Goal: Find specific page/section

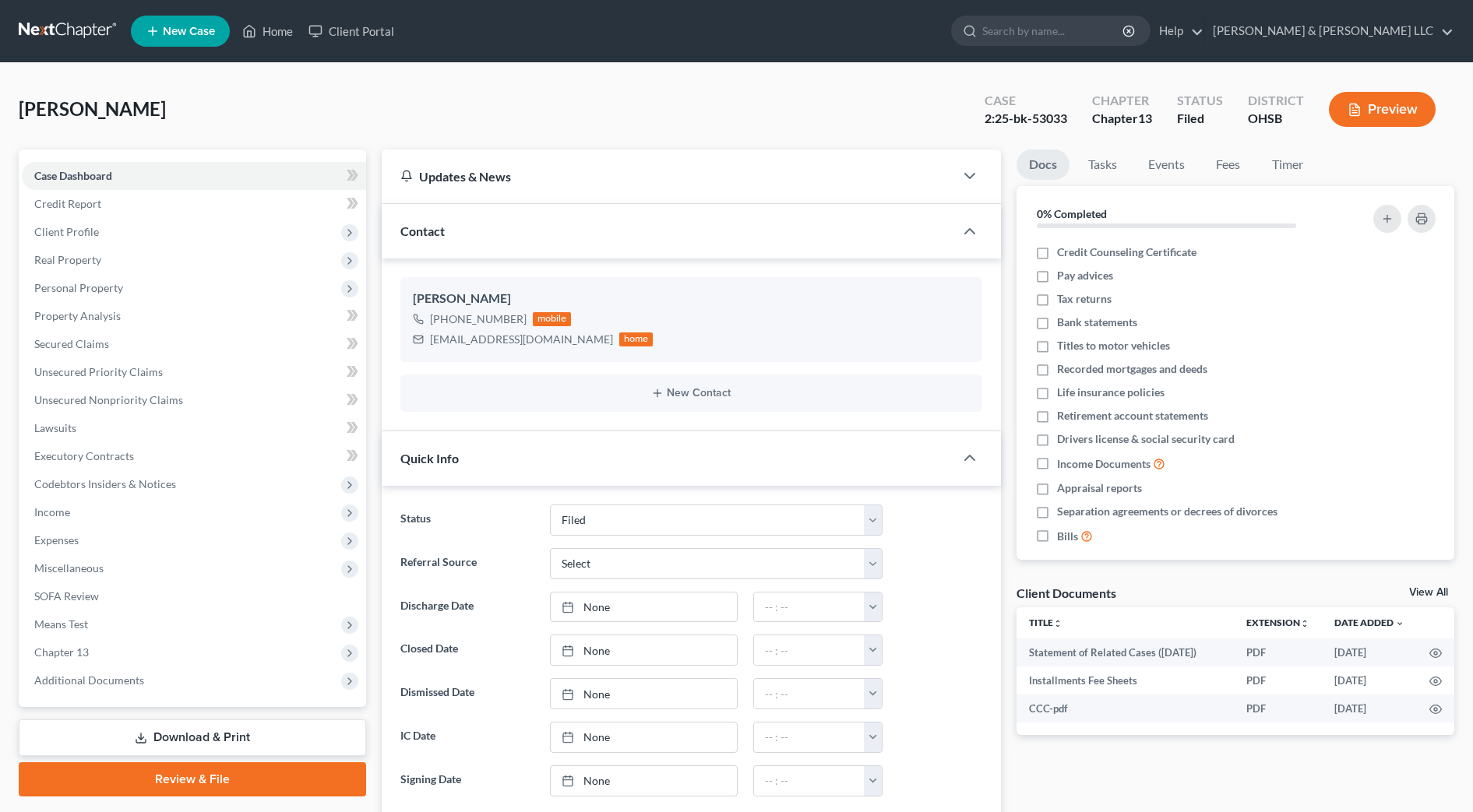
select select "3"
click at [1095, 31] on input "search" at bounding box center [1053, 31] width 143 height 29
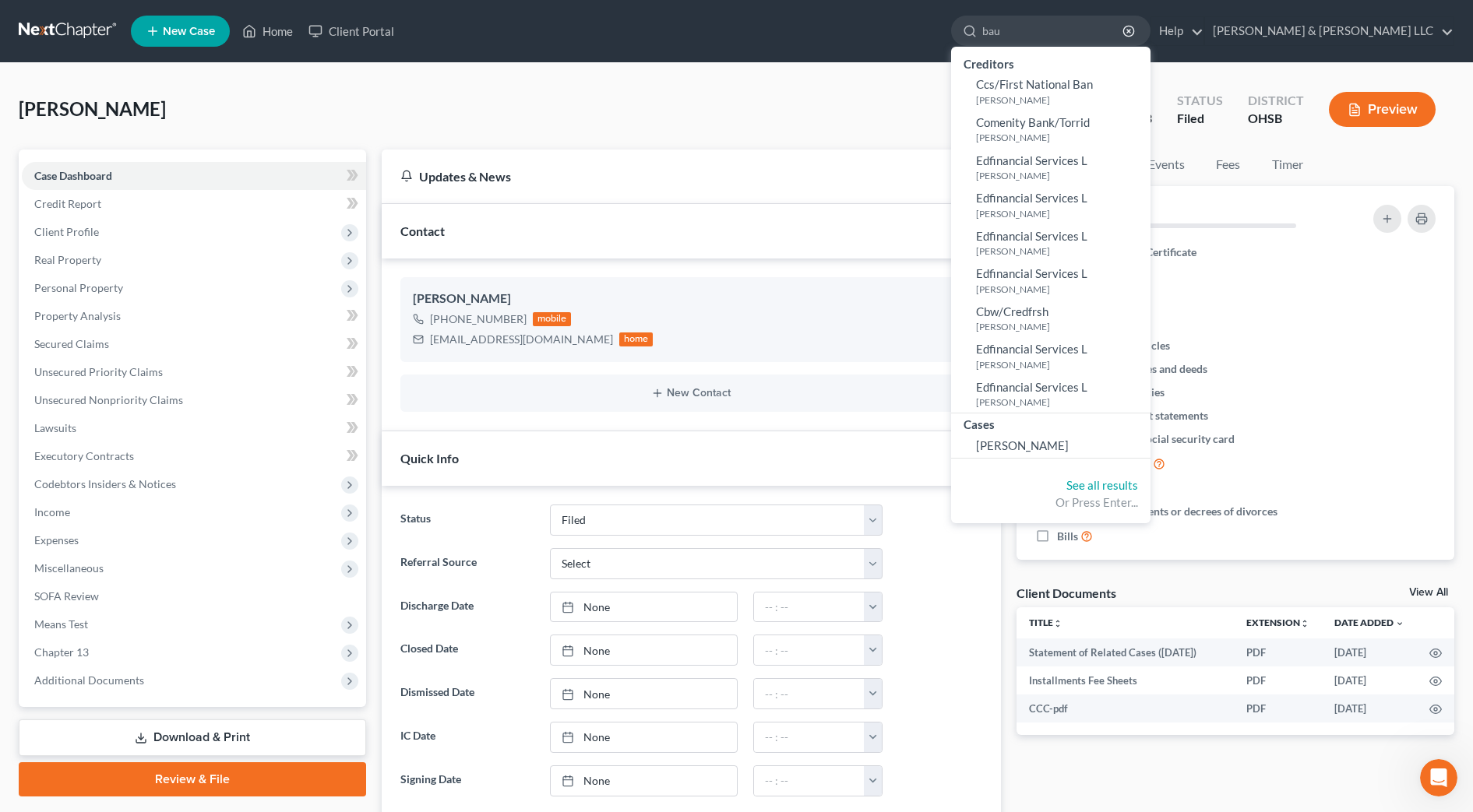
type input "bau"
click at [1069, 441] on span "[PERSON_NAME]" at bounding box center [1022, 445] width 92 height 14
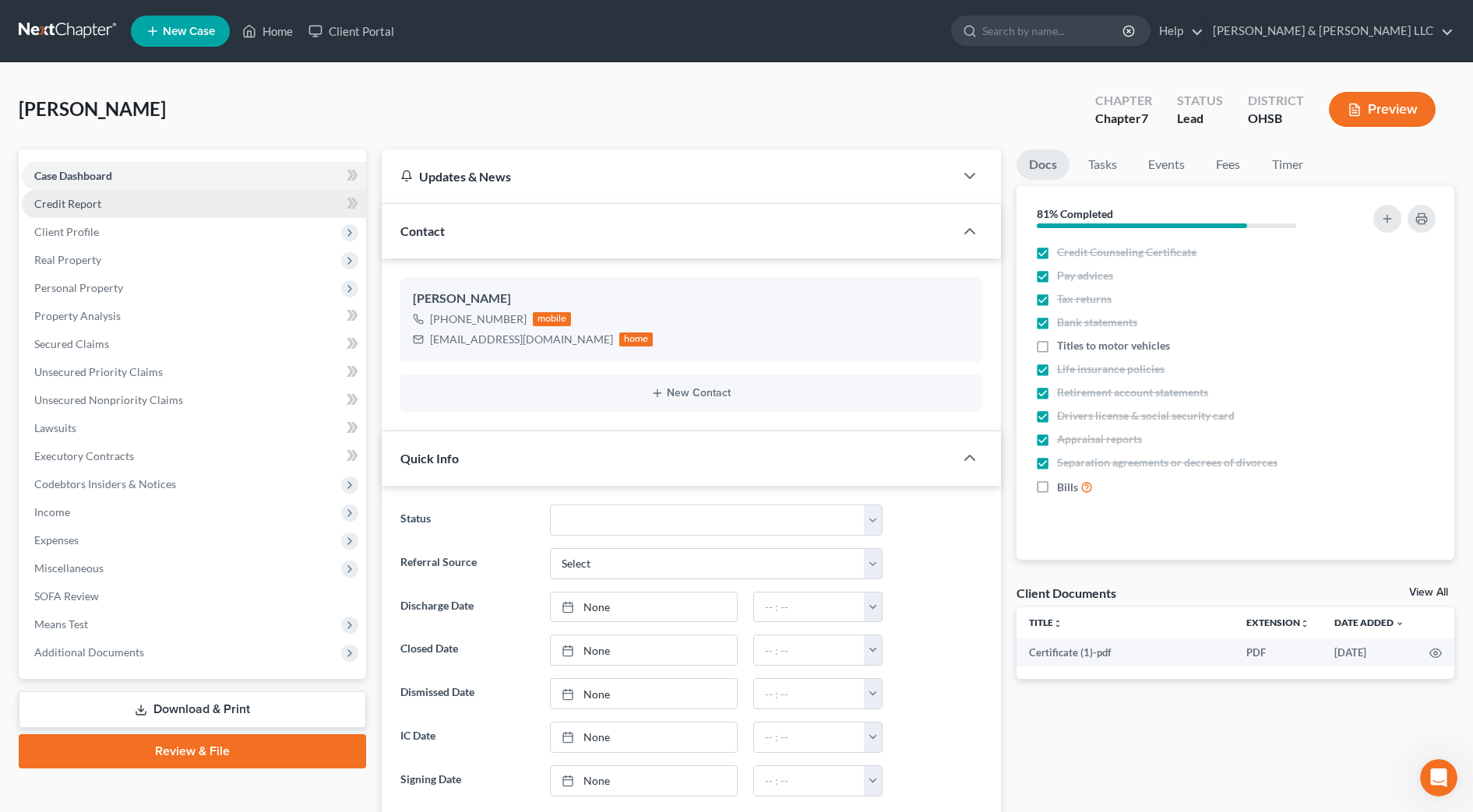
click at [114, 209] on link "Credit Report" at bounding box center [193, 204] width 344 height 28
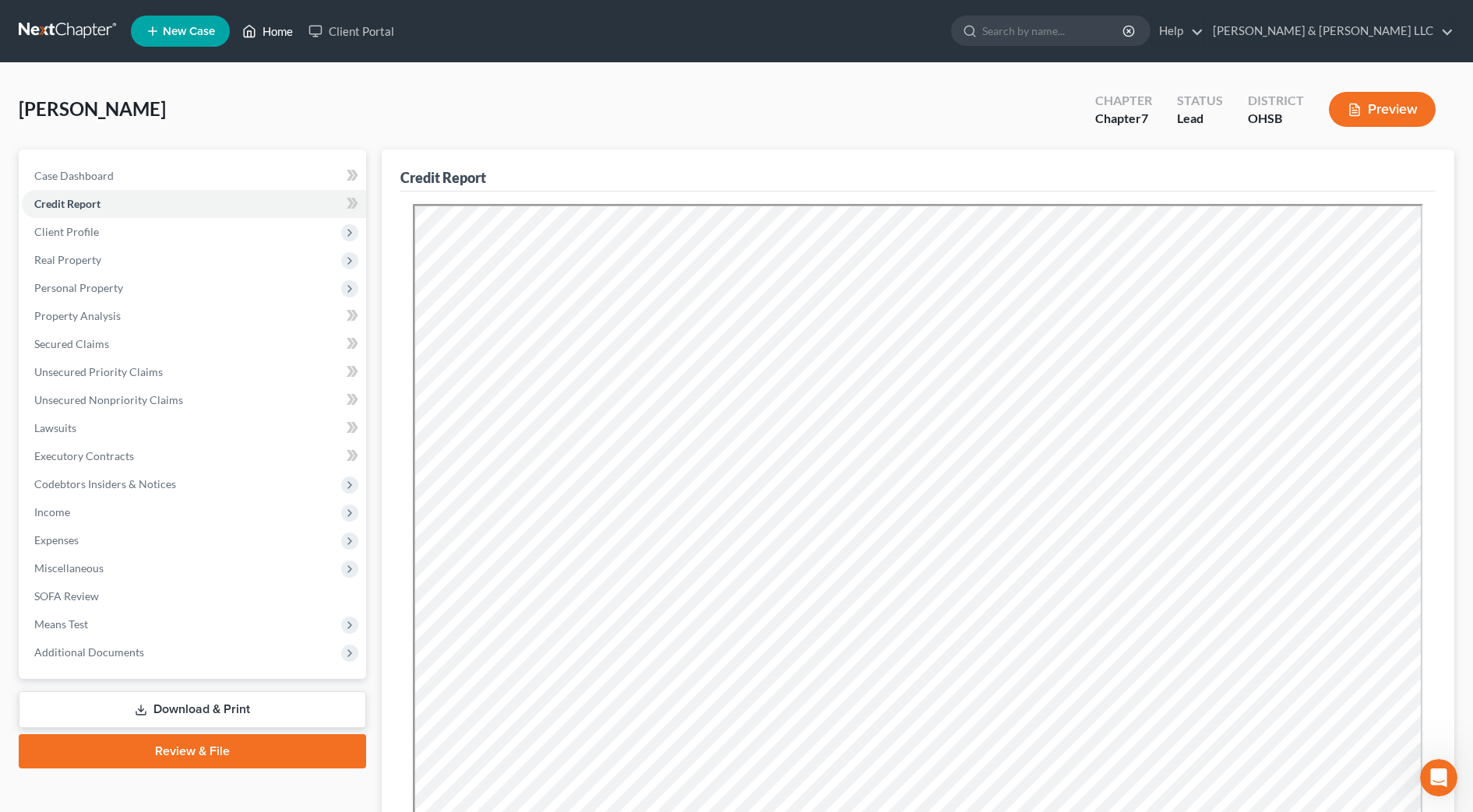
click at [299, 27] on link "Home" at bounding box center [267, 31] width 66 height 28
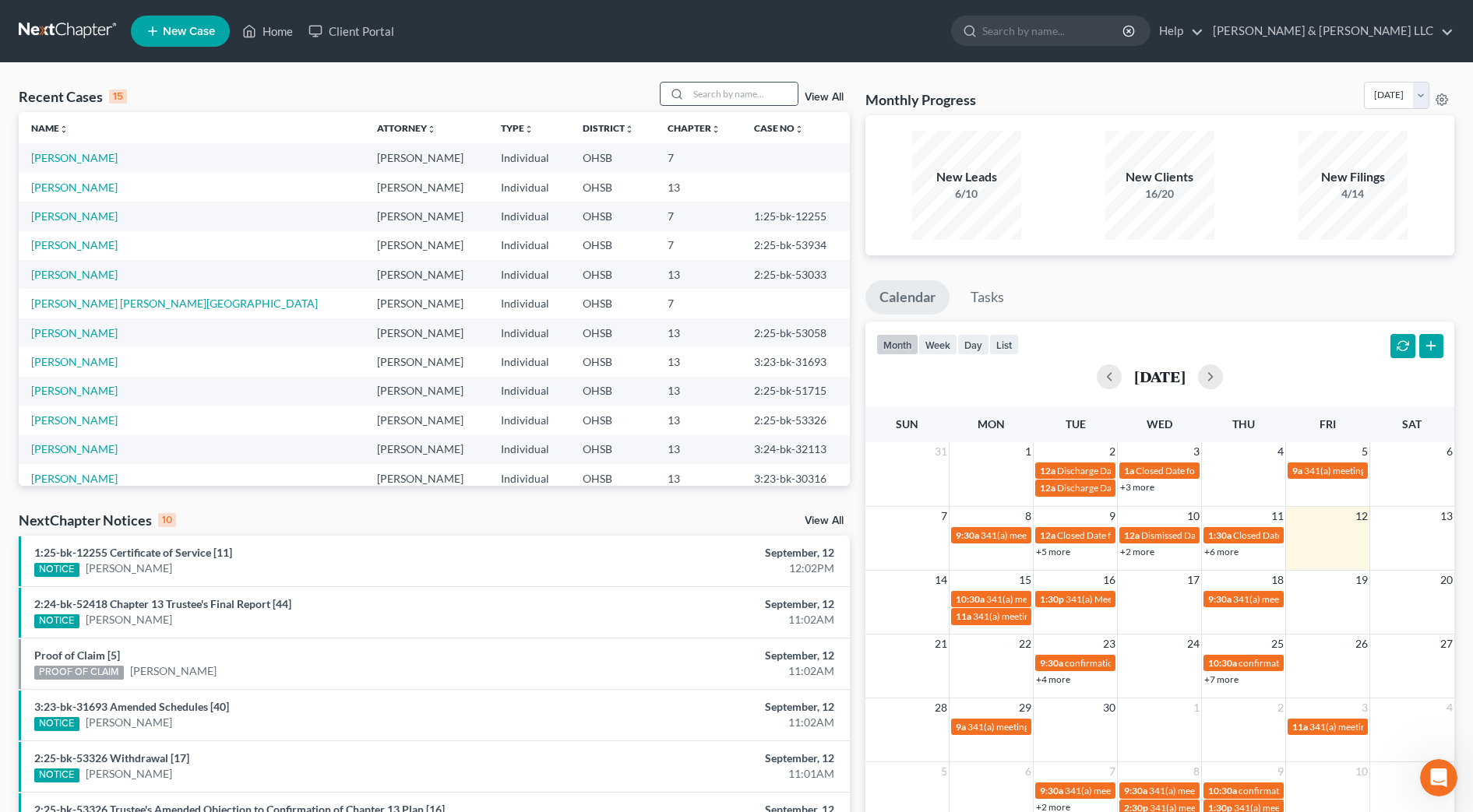
click at [687, 91] on div at bounding box center [675, 93] width 28 height 22
click at [718, 91] on input "search" at bounding box center [743, 93] width 109 height 22
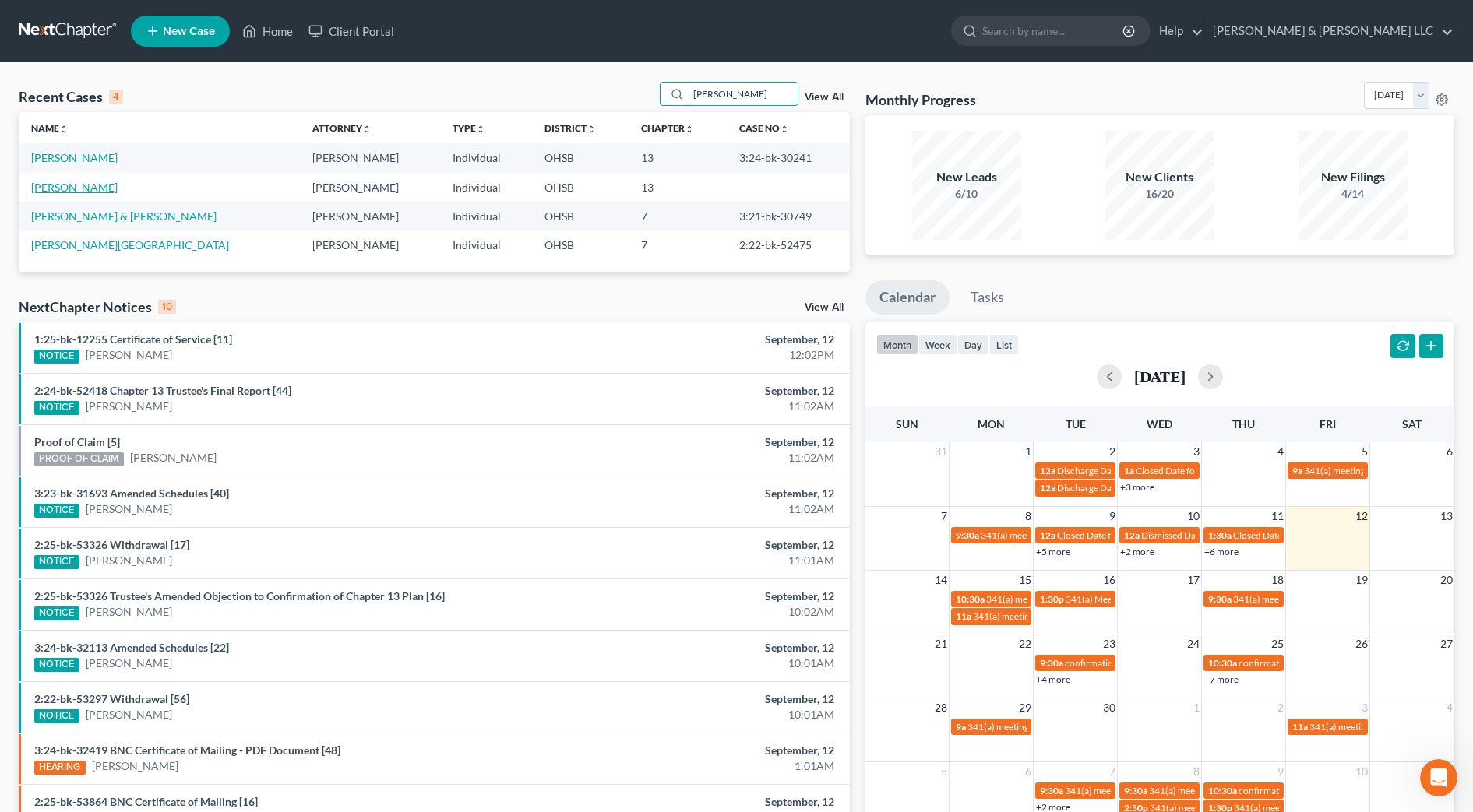
type input "[PERSON_NAME]"
click at [84, 184] on link "[PERSON_NAME]" at bounding box center [74, 188] width 87 height 13
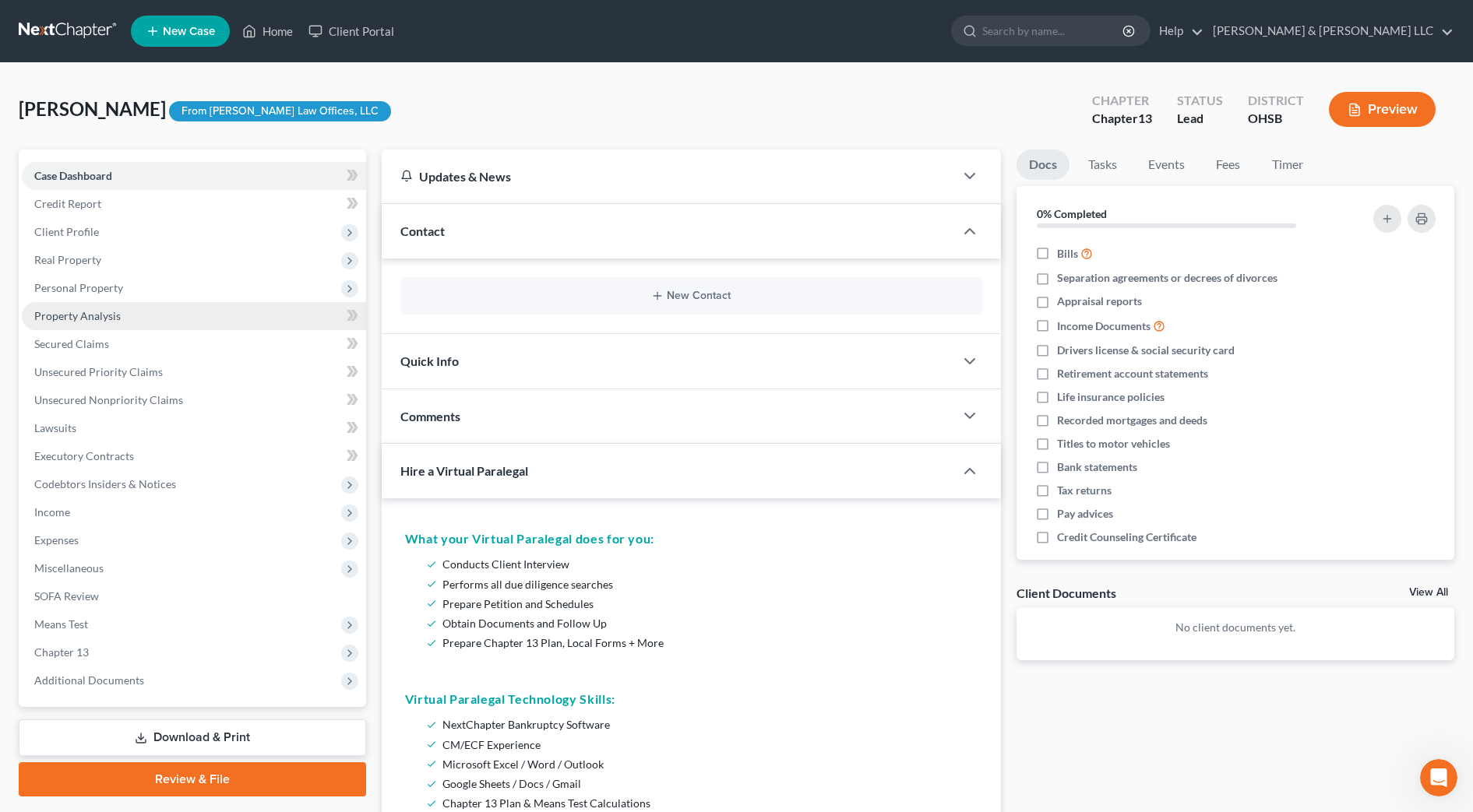
click at [100, 329] on link "Property Analysis" at bounding box center [193, 316] width 344 height 28
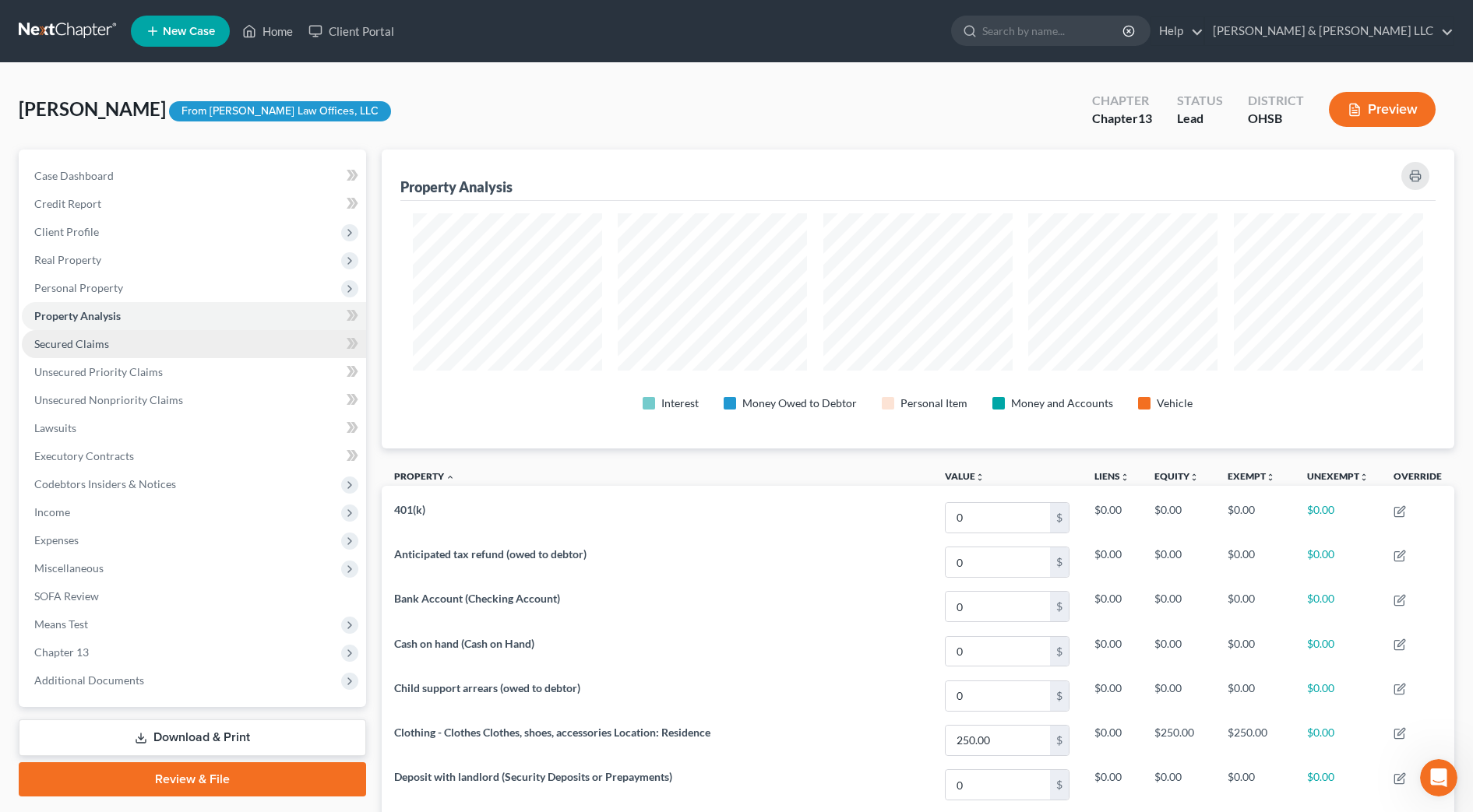
click at [100, 342] on span "Secured Claims" at bounding box center [72, 343] width 75 height 13
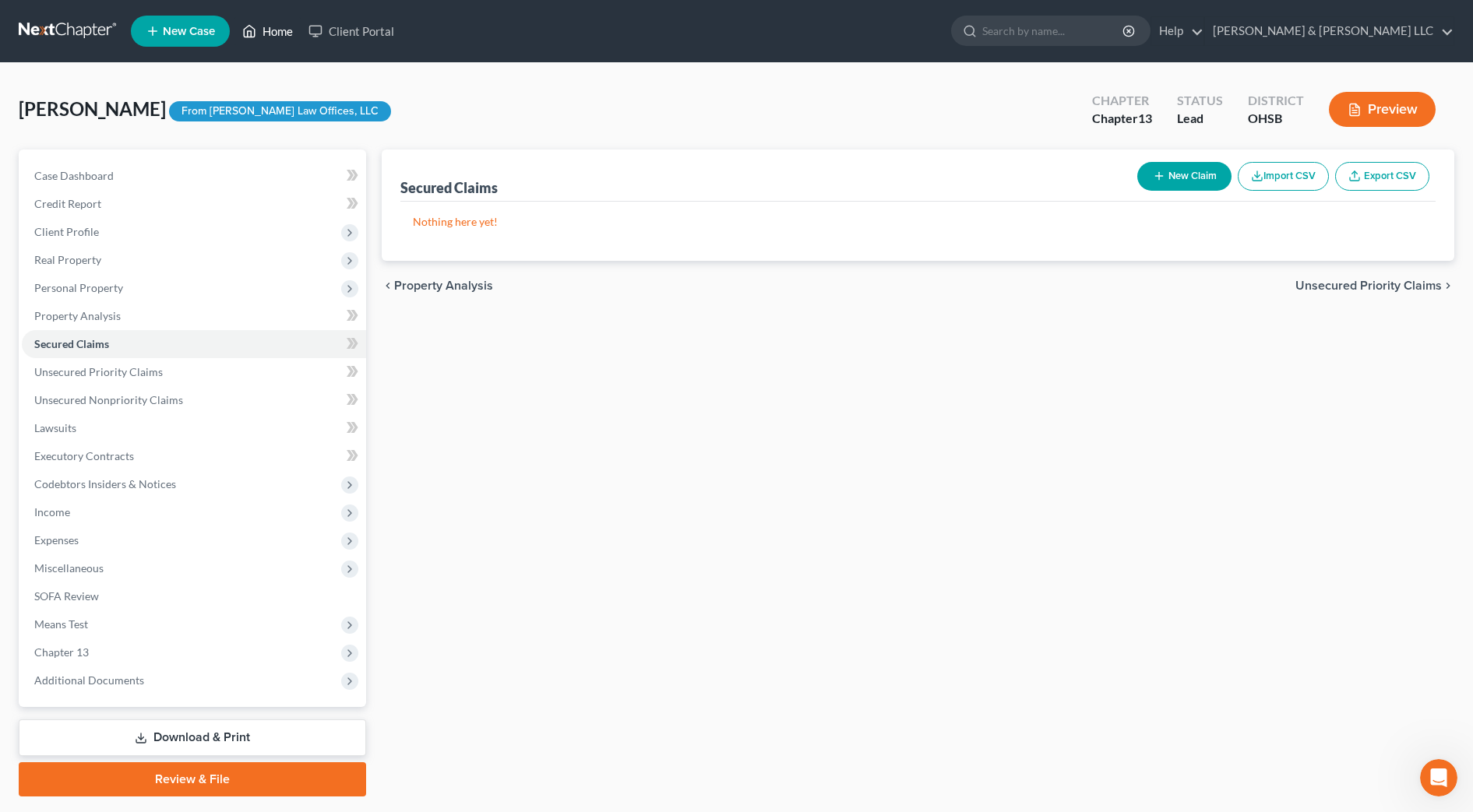
click at [268, 29] on link "Home" at bounding box center [267, 31] width 66 height 28
